Goal: Communication & Community: Answer question/provide support

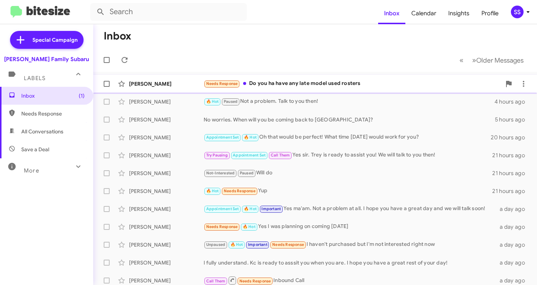
click at [288, 78] on div "[PERSON_NAME] Needs Response Do you ha have any late model used rosters 2 minut…" at bounding box center [315, 83] width 432 height 15
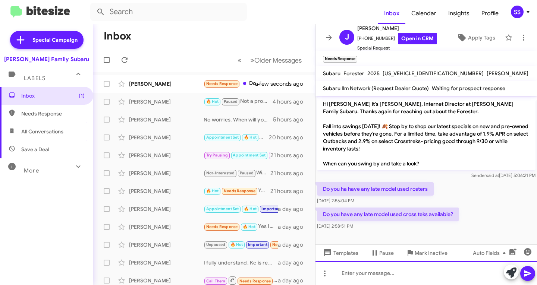
click at [380, 274] on div at bounding box center [425, 273] width 221 height 24
click at [388, 271] on div "To enrich screen reader interactions, please activate Accessibility in Grammarl…" at bounding box center [425, 273] width 221 height 24
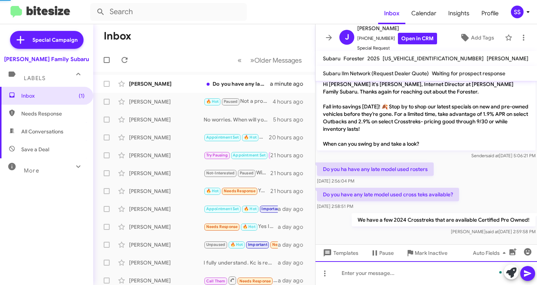
scroll to position [5, 0]
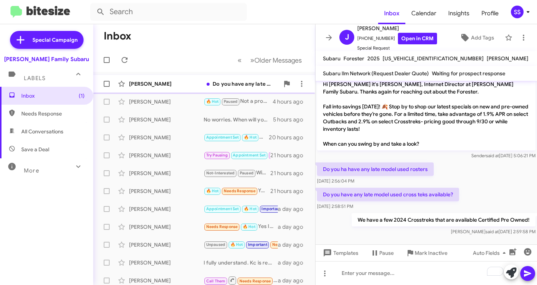
click at [162, 83] on div "[PERSON_NAME]" at bounding box center [166, 83] width 75 height 7
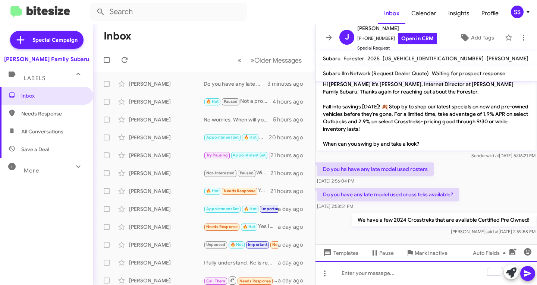
click at [401, 276] on div "To enrich screen reader interactions, please activate Accessibility in Grammarl…" at bounding box center [425, 273] width 221 height 24
